Goal: Task Accomplishment & Management: Manage account settings

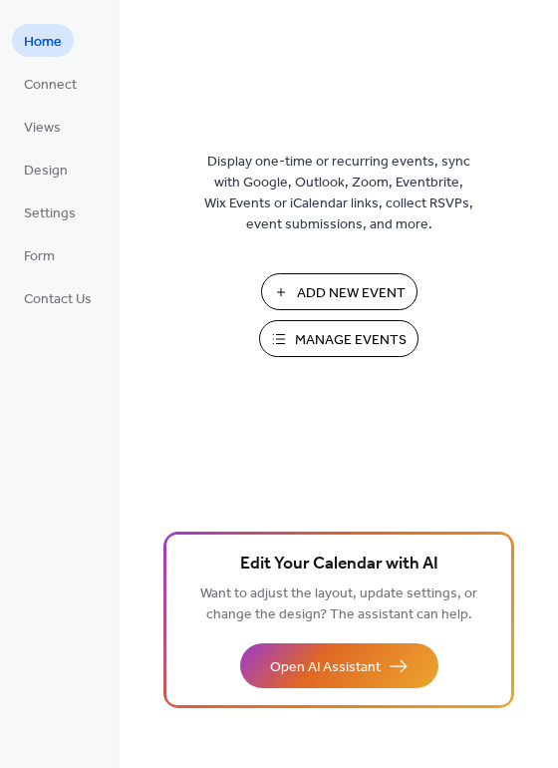
click at [346, 336] on span "Manage Events" at bounding box center [351, 340] width 112 height 21
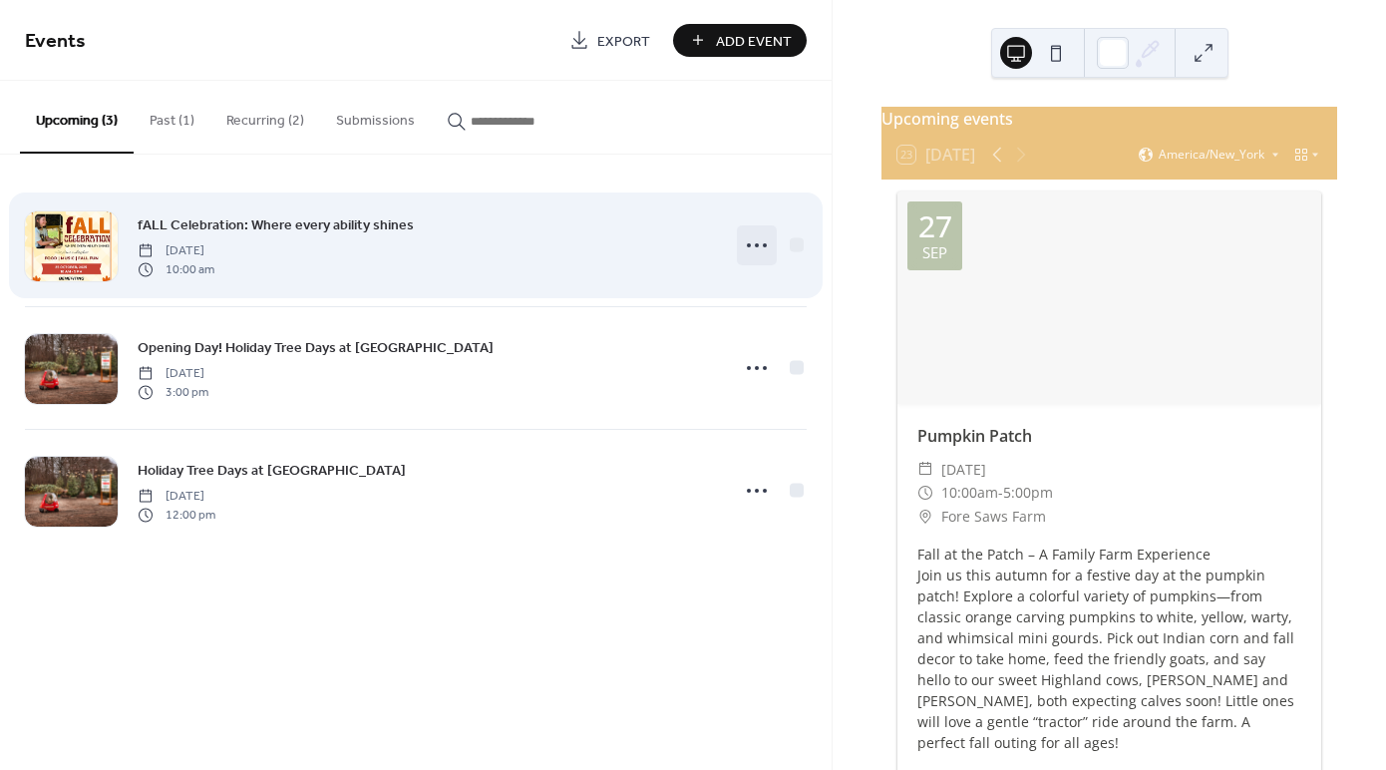
click at [753, 239] on icon at bounding box center [757, 245] width 32 height 32
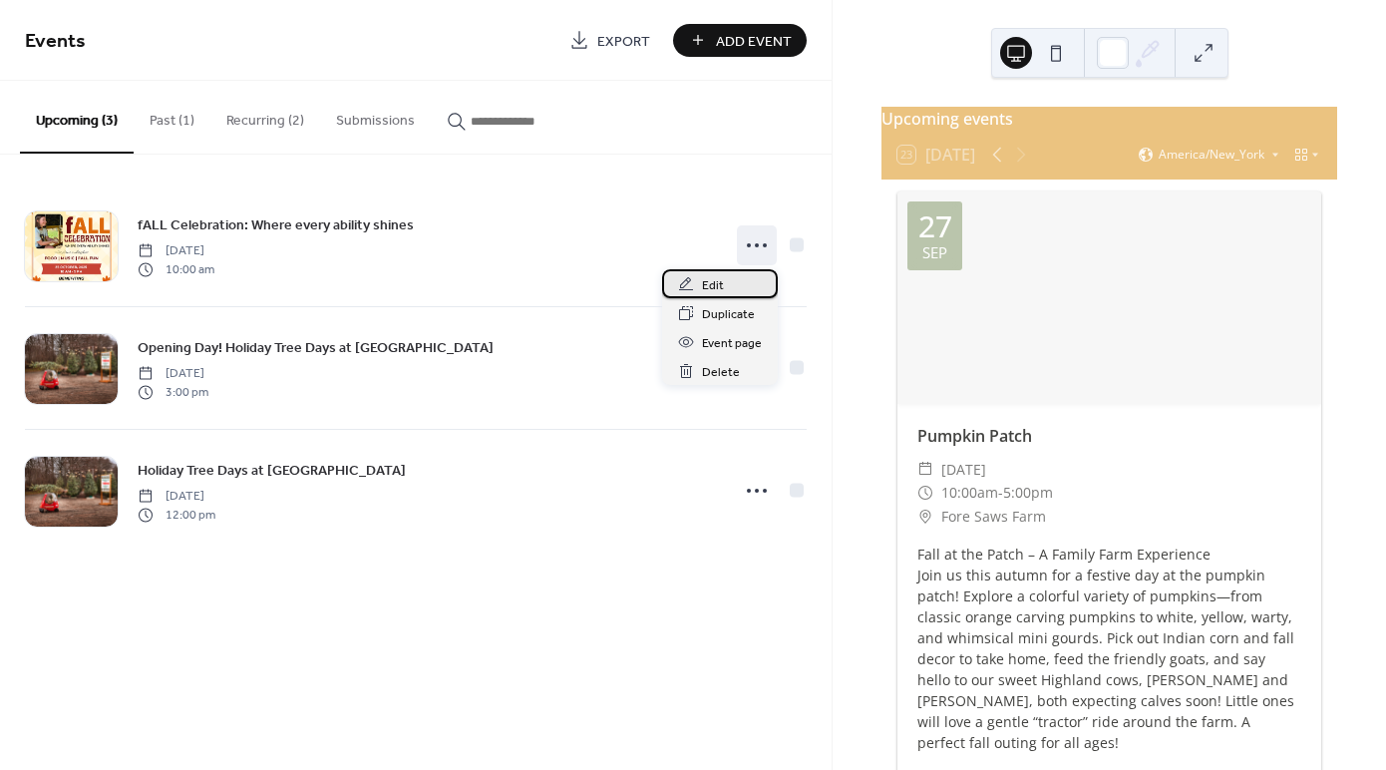
click at [725, 274] on div "Edit" at bounding box center [720, 283] width 116 height 29
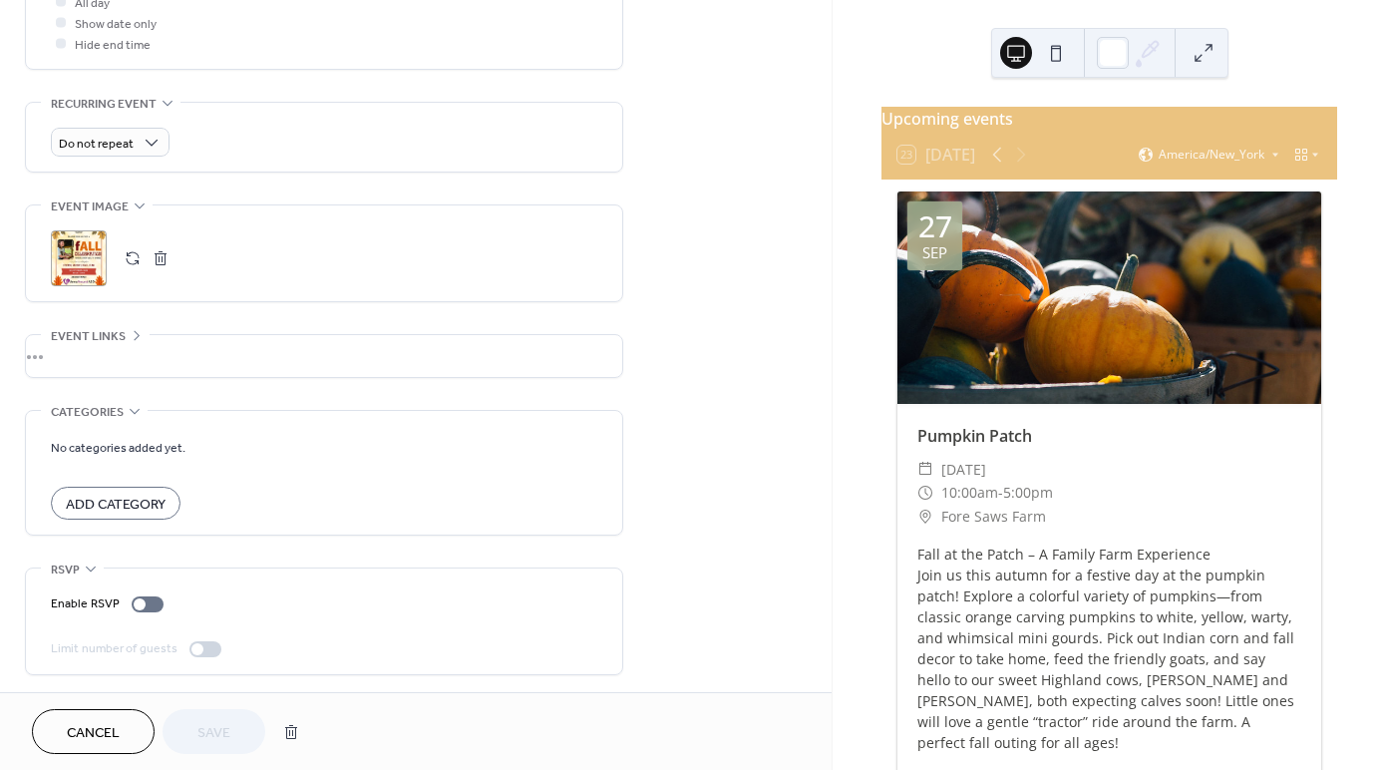
scroll to position [784, 0]
click at [132, 724] on button "Cancel" at bounding box center [93, 731] width 123 height 45
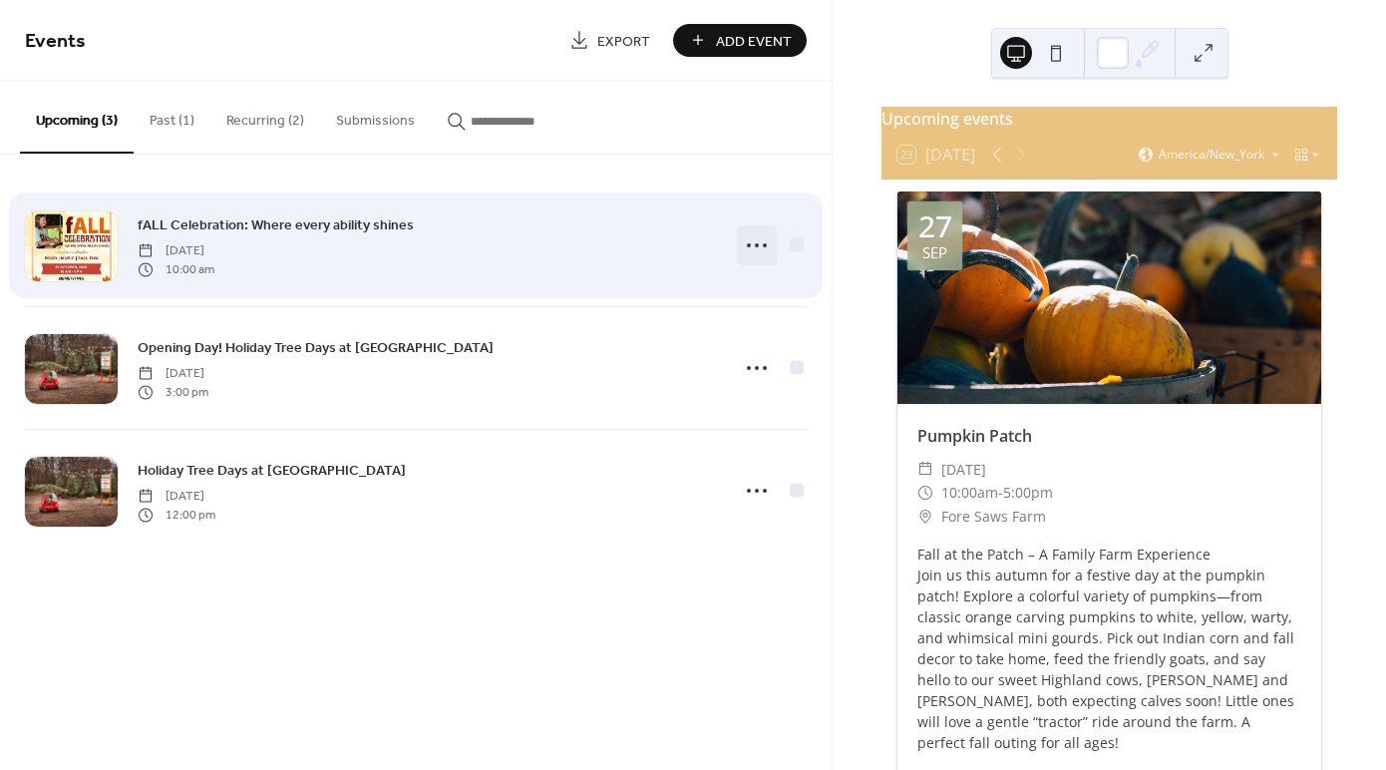
click at [748, 240] on icon at bounding box center [757, 245] width 32 height 32
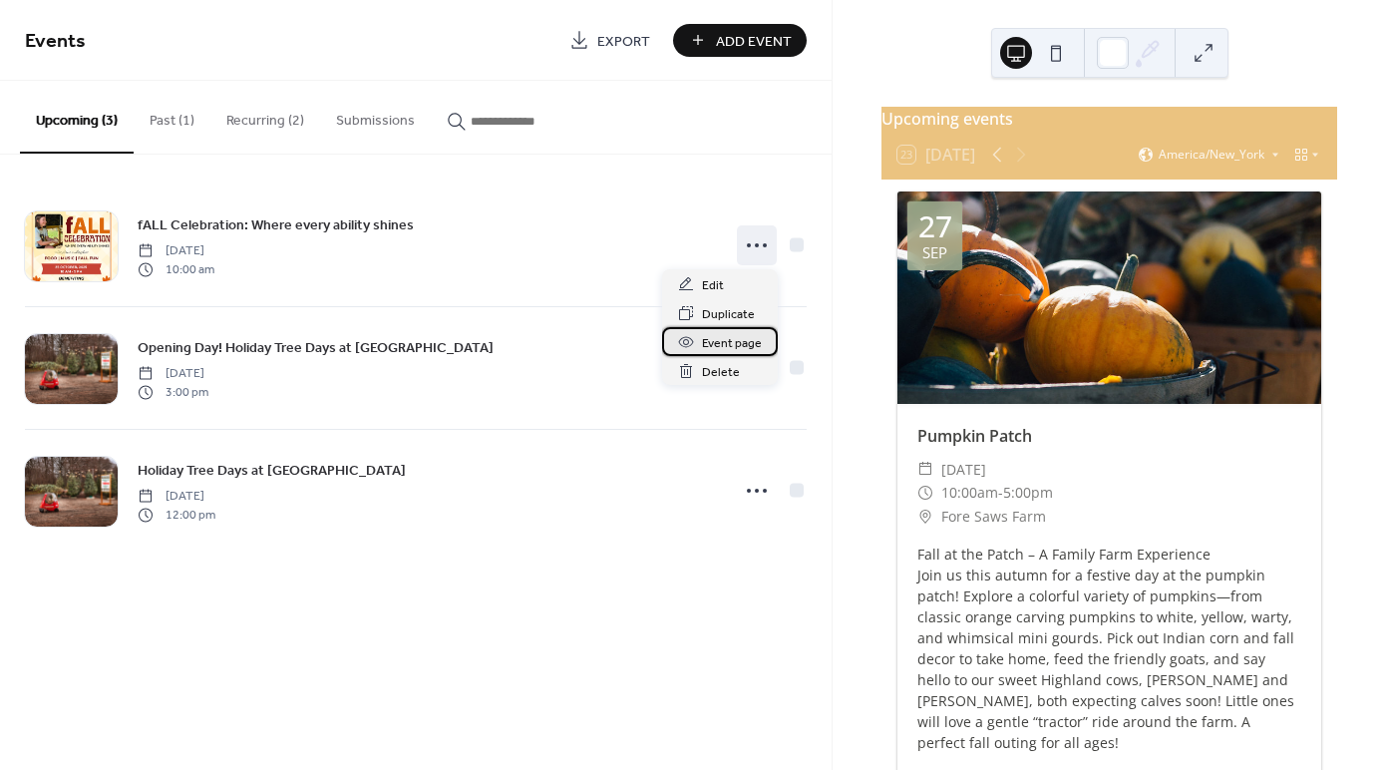
click at [735, 338] on span "Event page" at bounding box center [732, 343] width 60 height 21
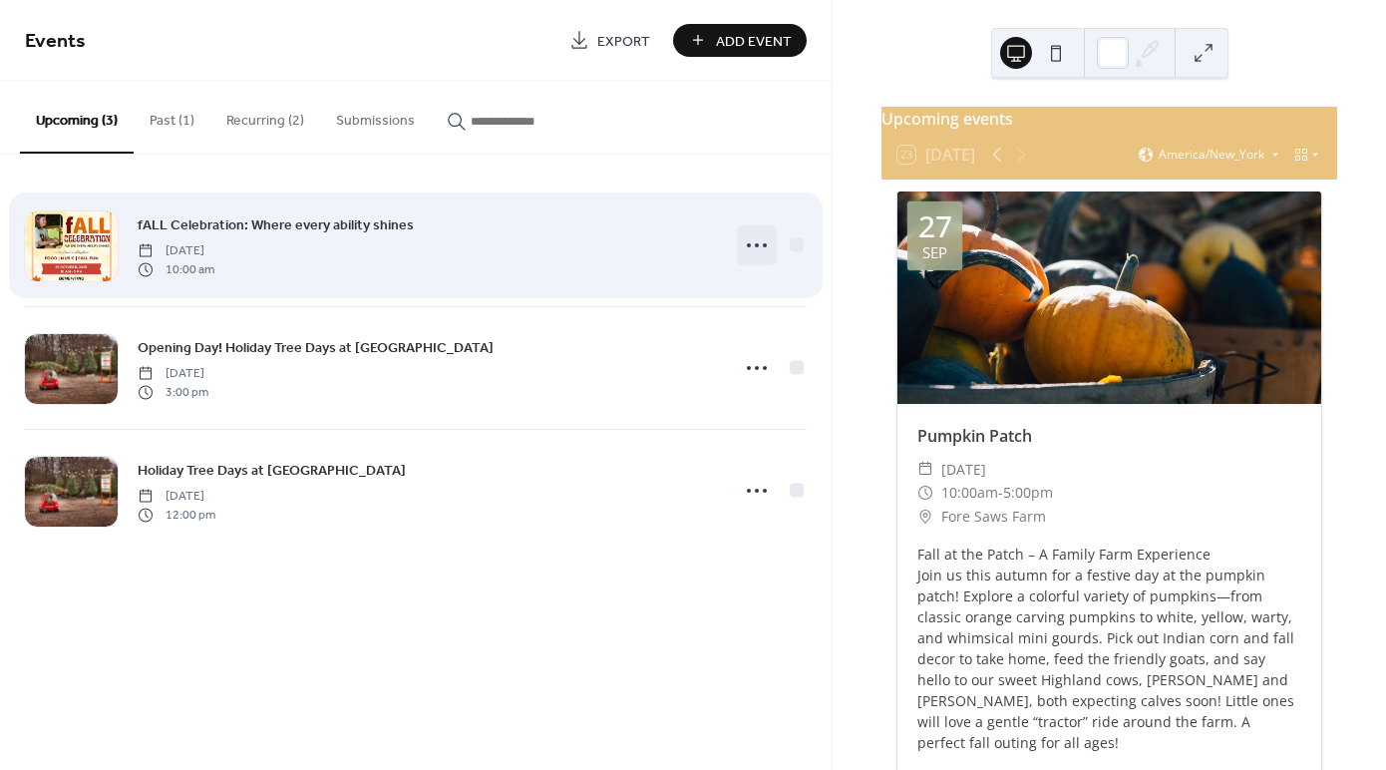
click at [758, 244] on circle at bounding box center [757, 245] width 4 height 4
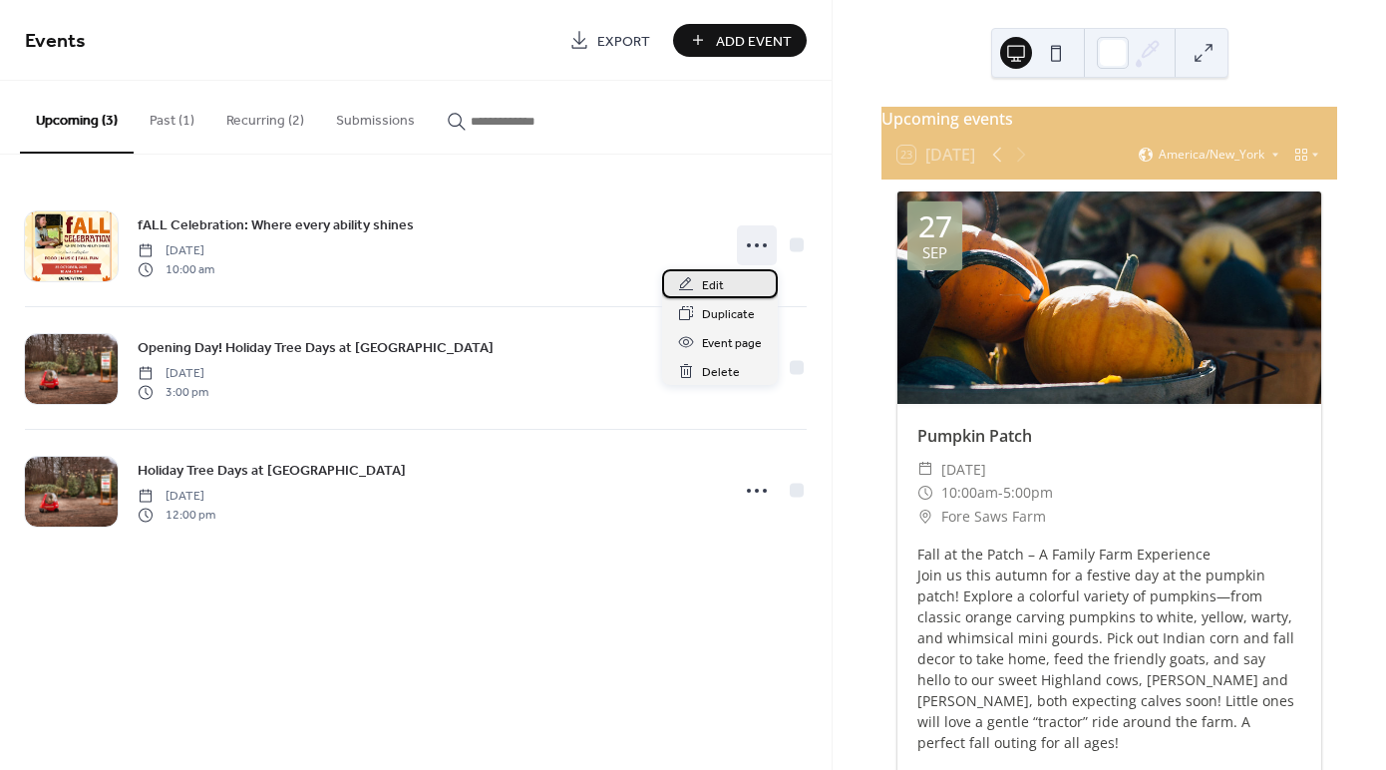
click at [727, 287] on div "Edit" at bounding box center [720, 283] width 116 height 29
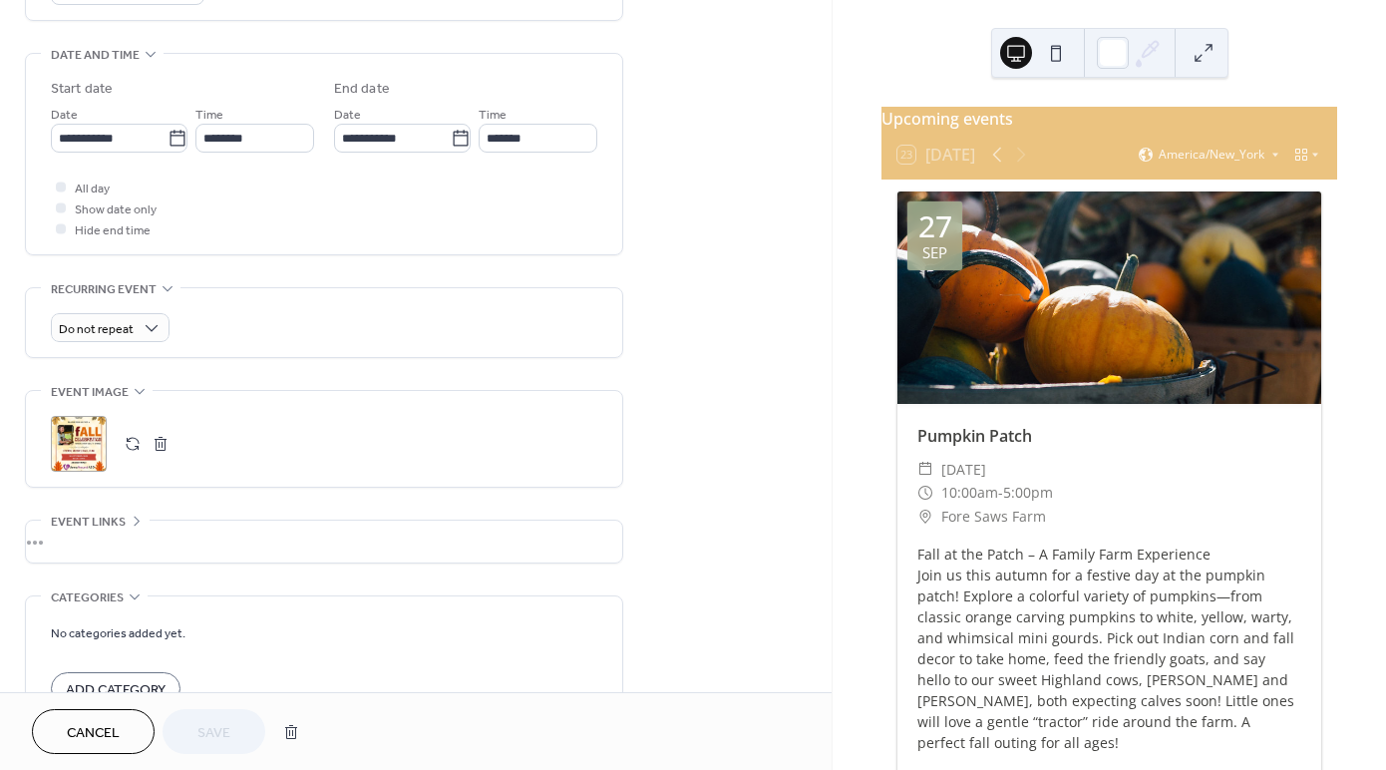
scroll to position [616, 0]
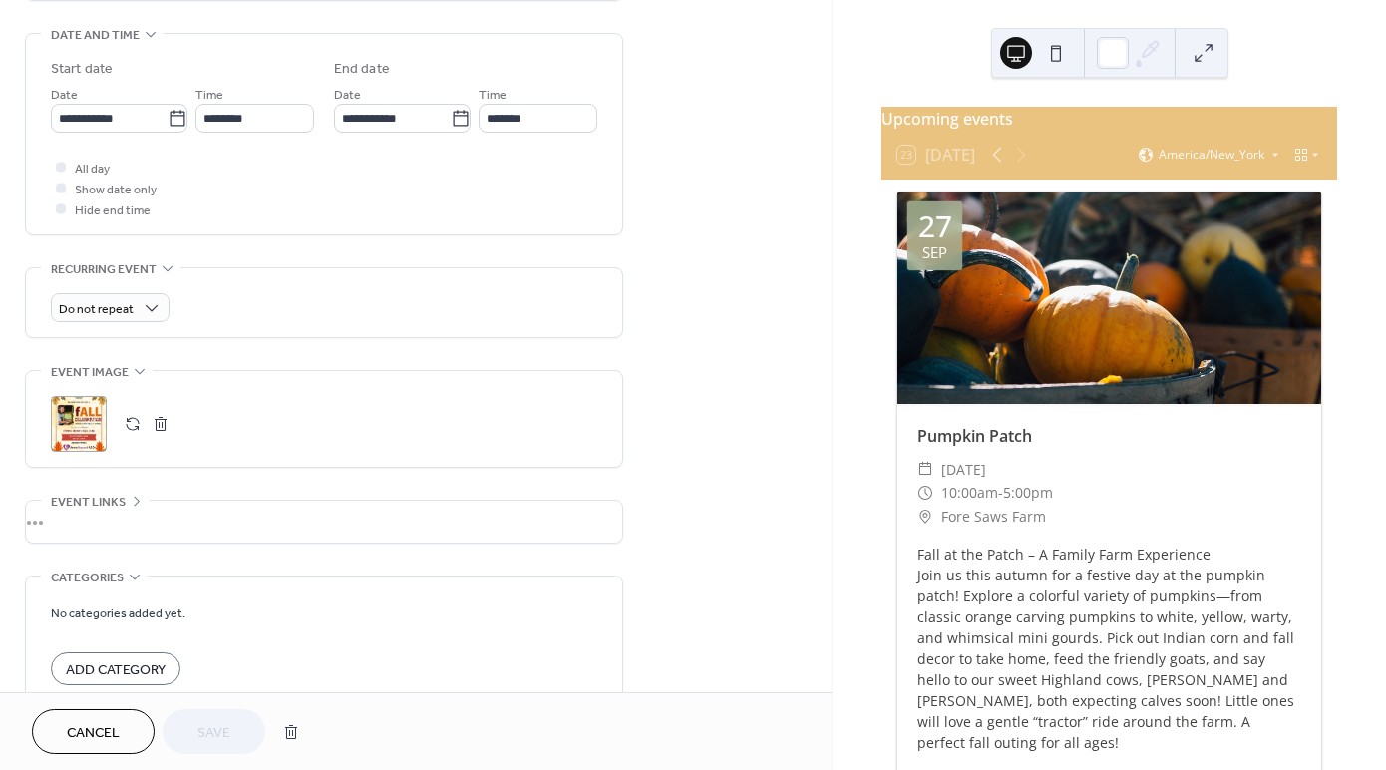
click at [162, 423] on button "button" at bounding box center [161, 424] width 28 height 28
click at [75, 416] on icon at bounding box center [79, 424] width 32 height 32
click at [226, 737] on span "Save" at bounding box center [213, 733] width 33 height 21
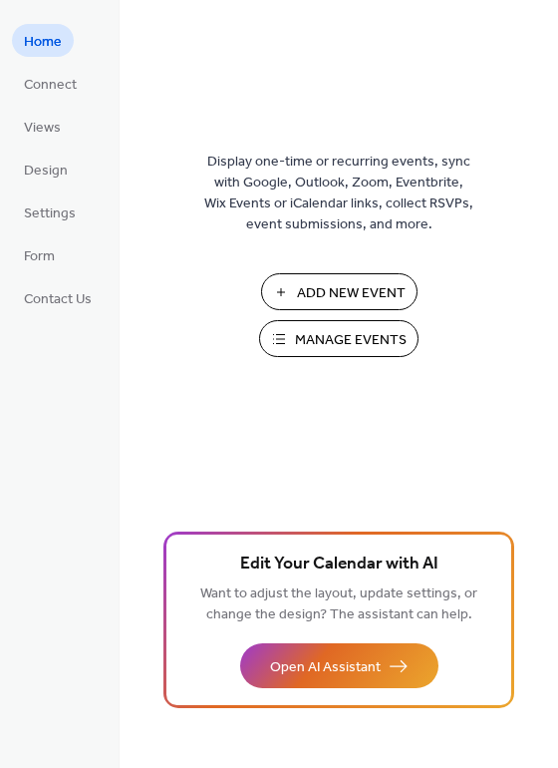
click at [379, 345] on span "Manage Events" at bounding box center [351, 340] width 112 height 21
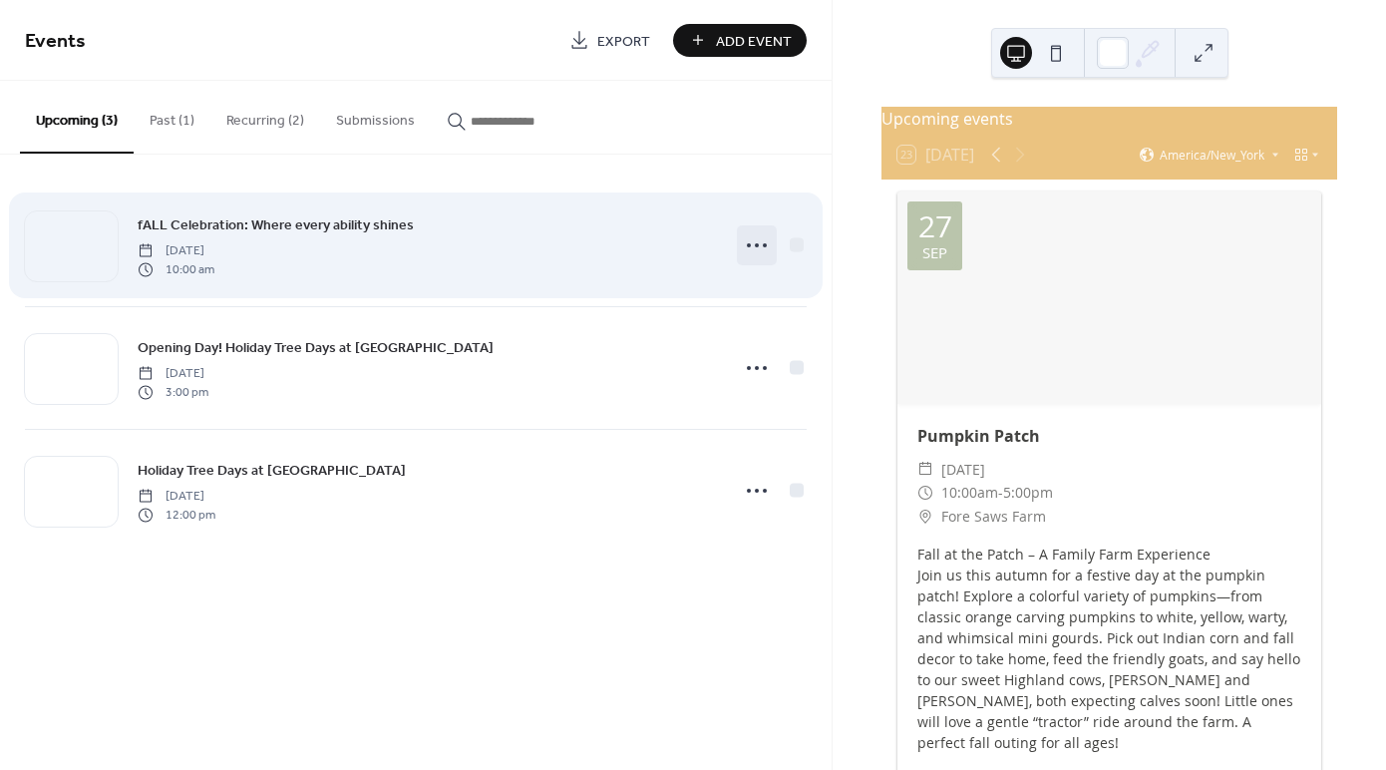
click at [747, 240] on icon at bounding box center [757, 245] width 32 height 32
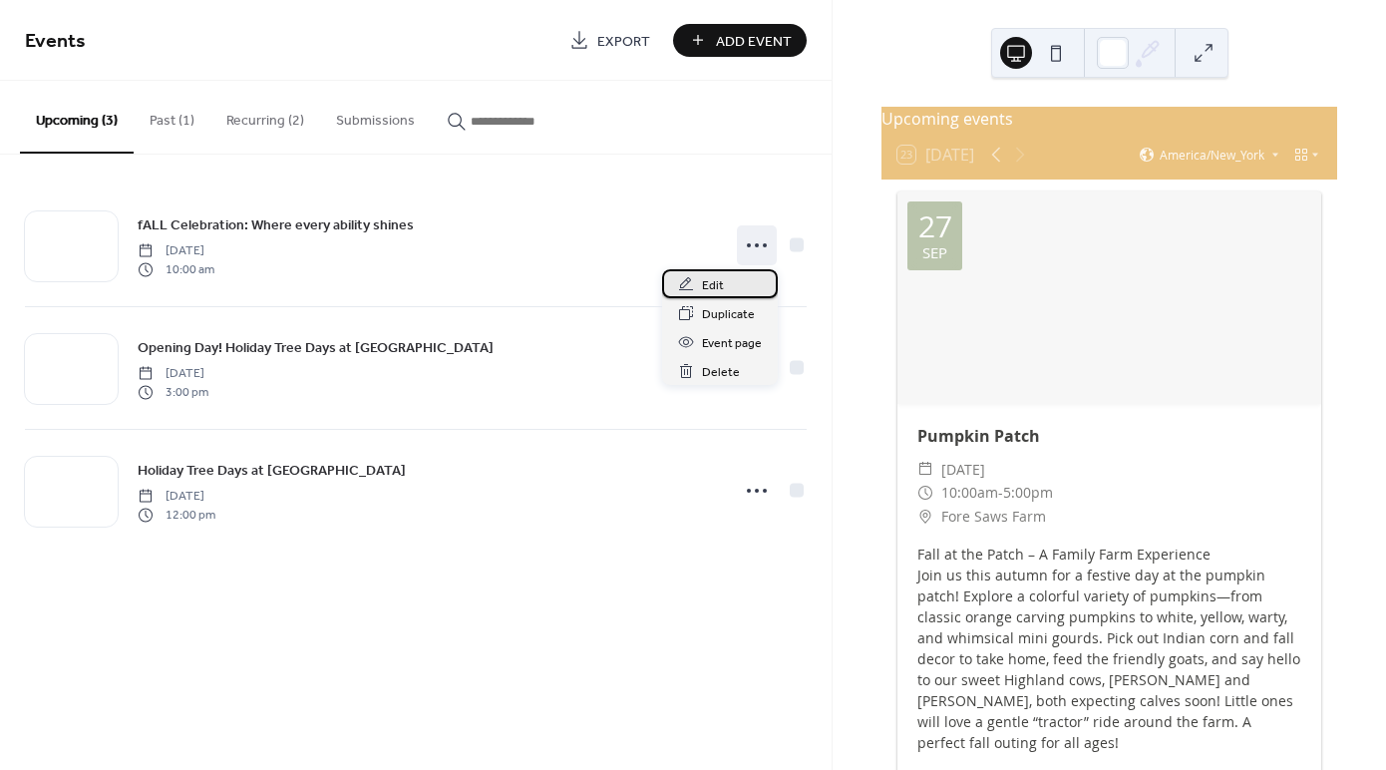
click at [728, 278] on div "Edit" at bounding box center [720, 283] width 116 height 29
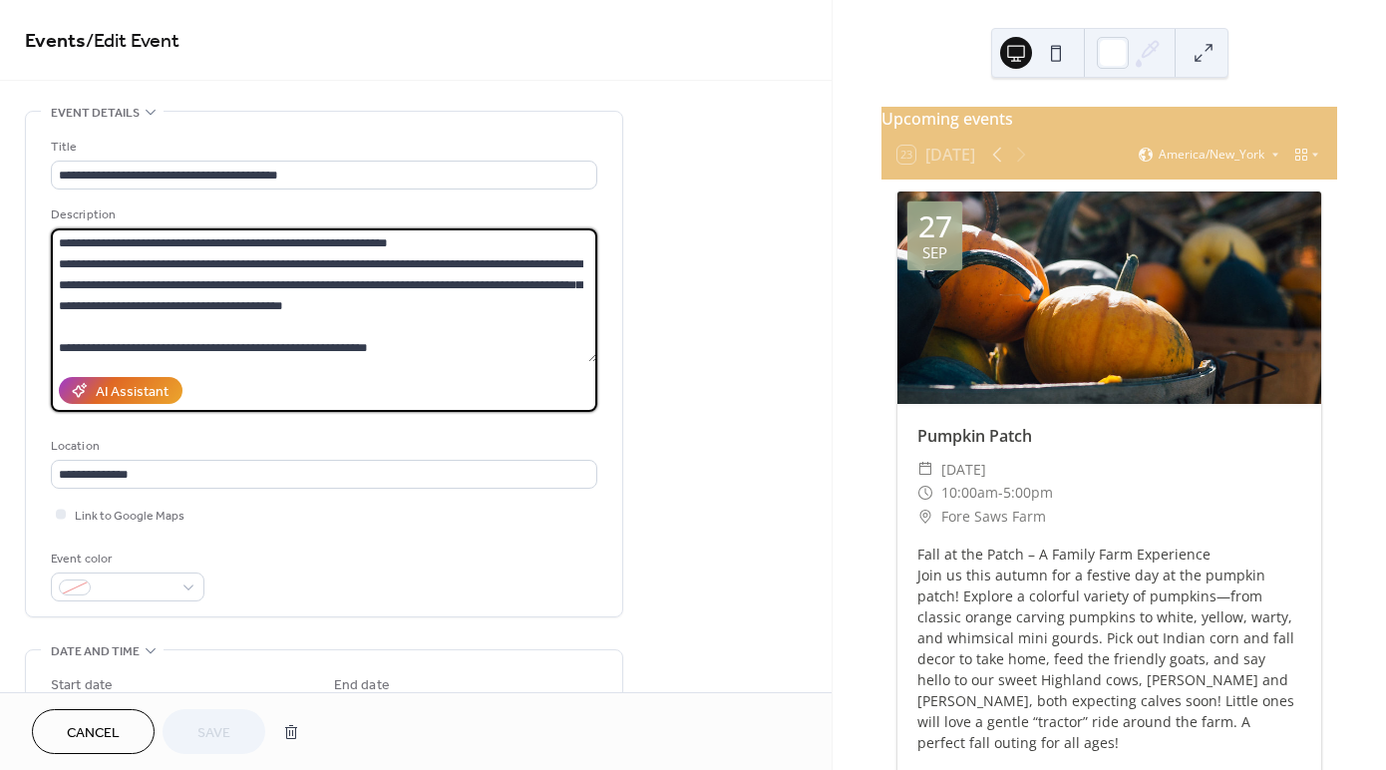
drag, startPoint x: 396, startPoint y: 346, endPoint x: 305, endPoint y: 346, distance: 90.7
click at [305, 346] on textarea "**********" at bounding box center [324, 295] width 546 height 134
drag, startPoint x: 305, startPoint y: 345, endPoint x: 404, endPoint y: 352, distance: 98.9
click at [404, 352] on textarea "**********" at bounding box center [324, 295] width 546 height 134
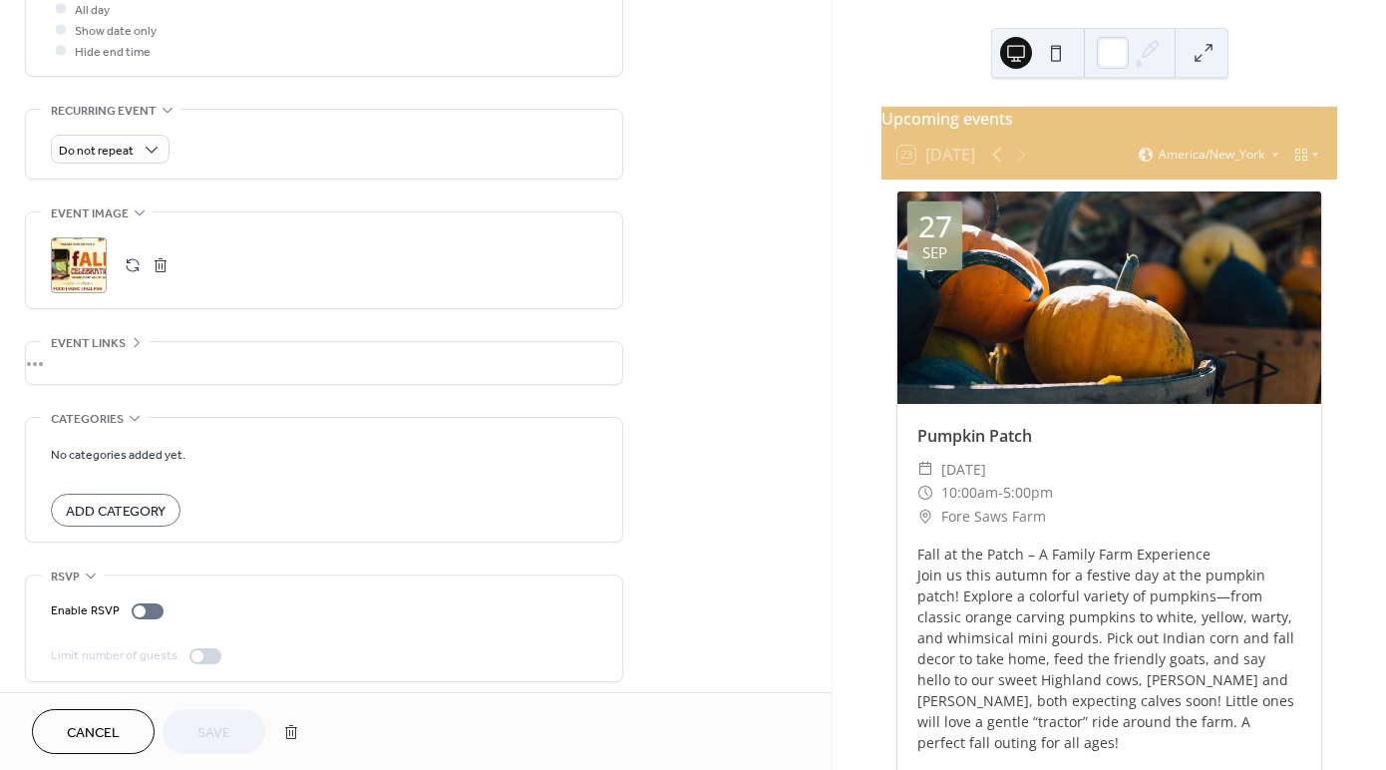
scroll to position [784, 0]
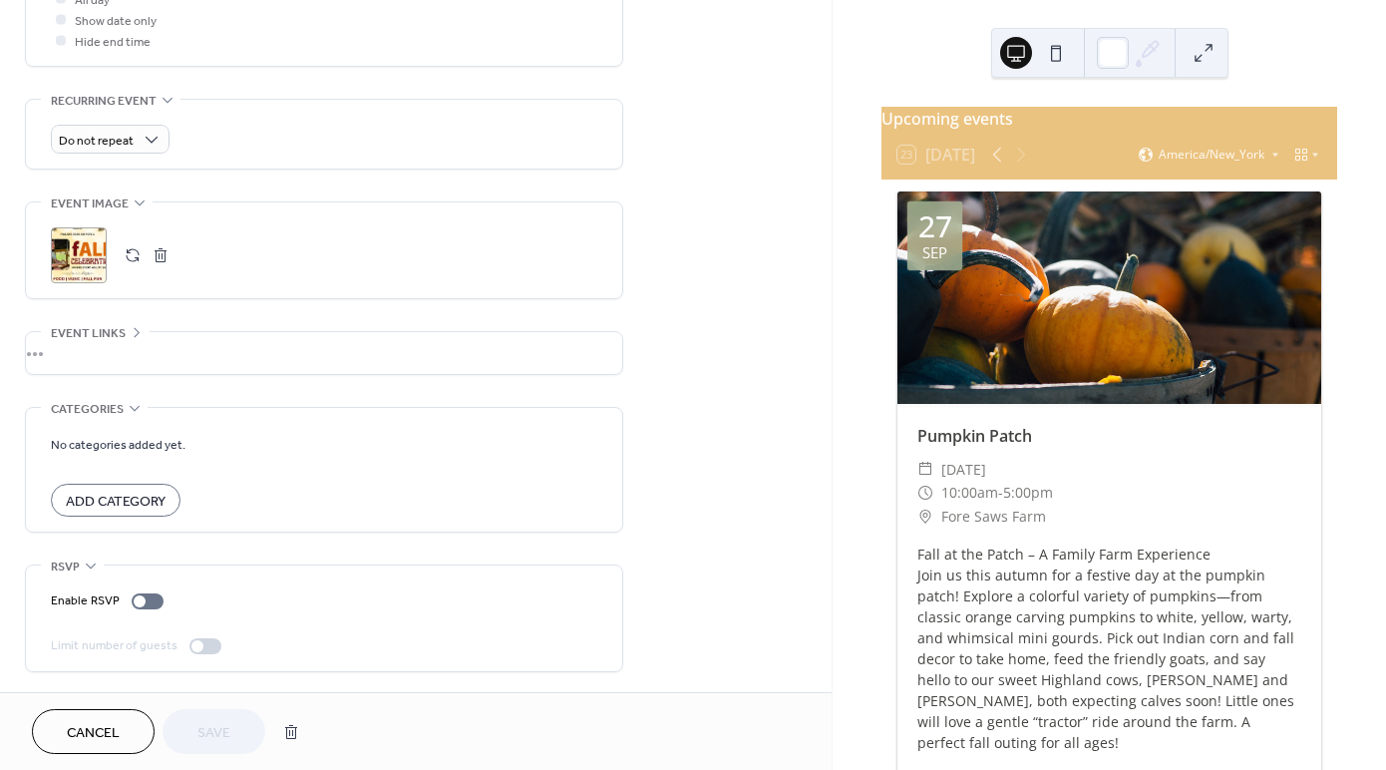
click at [68, 350] on div "•••" at bounding box center [324, 353] width 596 height 42
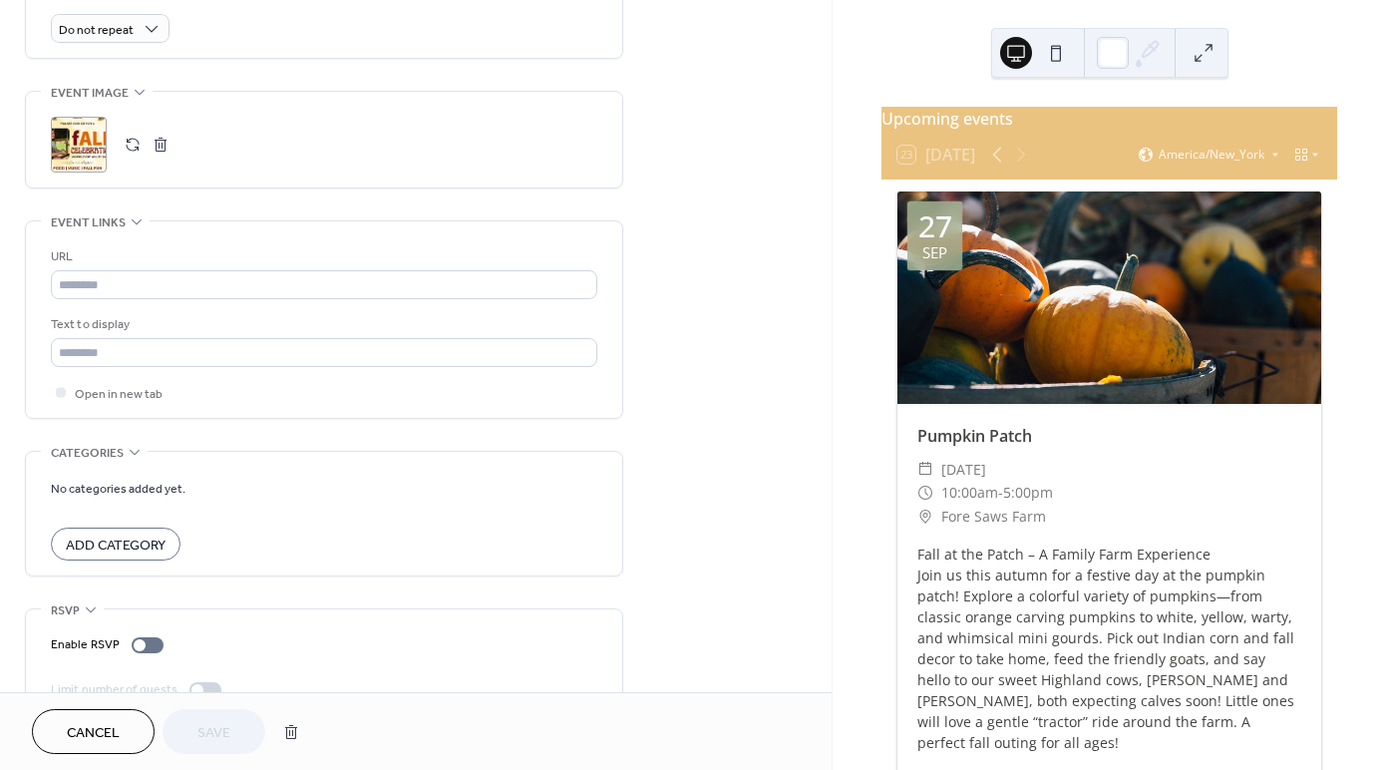
scroll to position [939, 0]
